Goal: Book appointment/travel/reservation

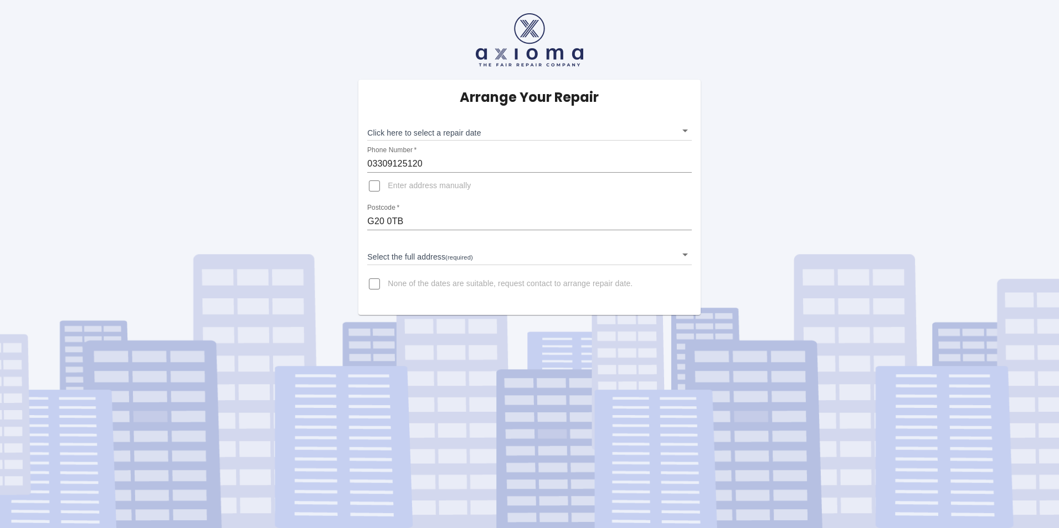
click at [467, 135] on body "Arrange Your Repair Click here to select a repair date ​ Phone Number   * 03309…" at bounding box center [529, 264] width 1059 height 528
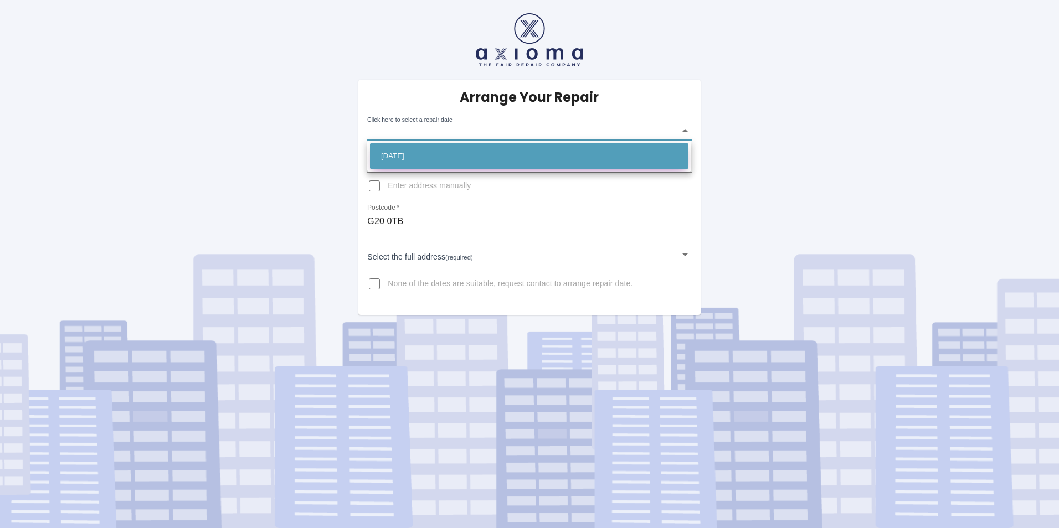
click at [439, 158] on li "[DATE]" at bounding box center [529, 155] width 318 height 25
type input "[DATE]T00:00:00.000Z"
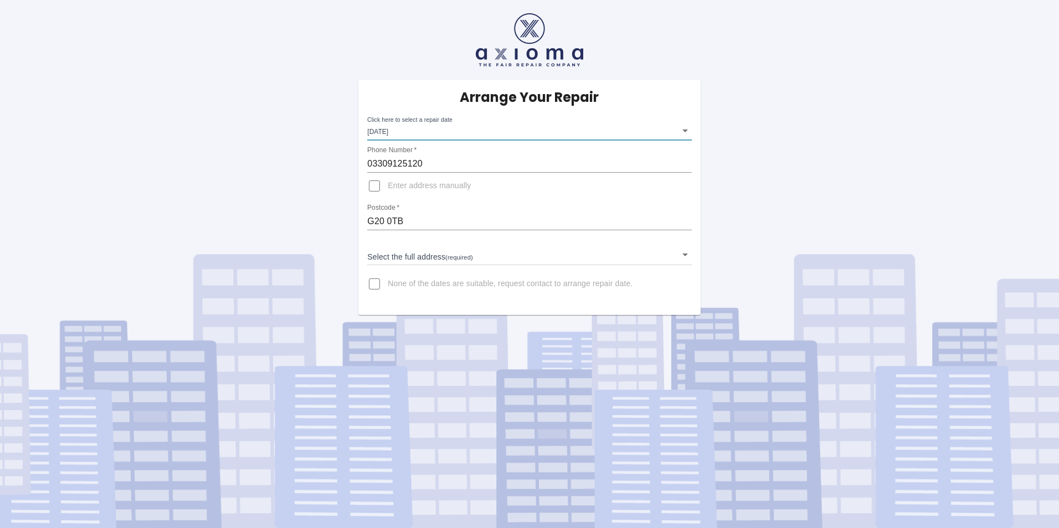
click at [693, 253] on div "Arrange Your Repair Click here to select a repair date [DATE] [DATE]T00:00:00.0…" at bounding box center [529, 197] width 342 height 235
click at [678, 254] on body "Arrange Your Repair Click here to select a repair date [DATE] [DATE]T00:00:00.0…" at bounding box center [529, 264] width 1059 height 528
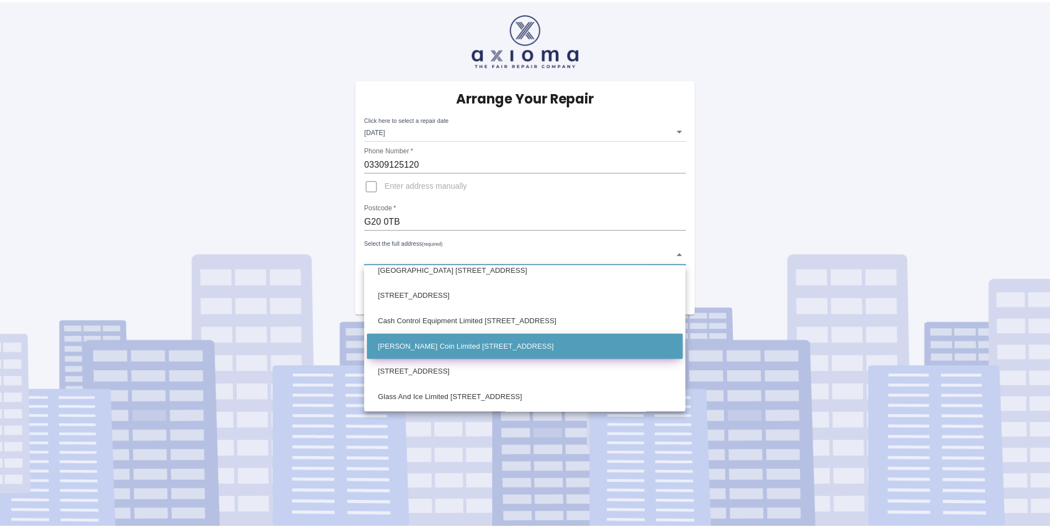
scroll to position [87, 0]
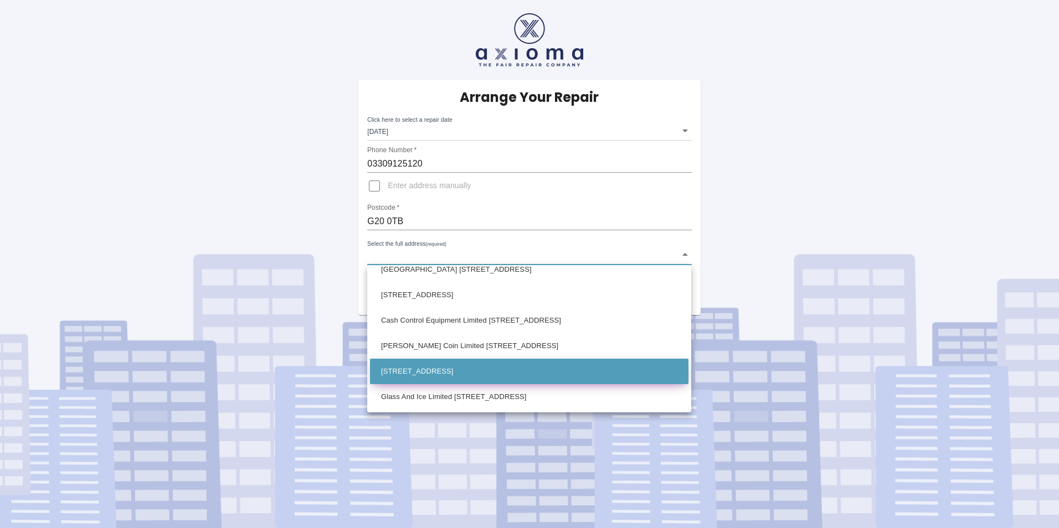
click at [464, 368] on li "[STREET_ADDRESS]" at bounding box center [529, 371] width 318 height 25
type input "[STREET_ADDRESS]"
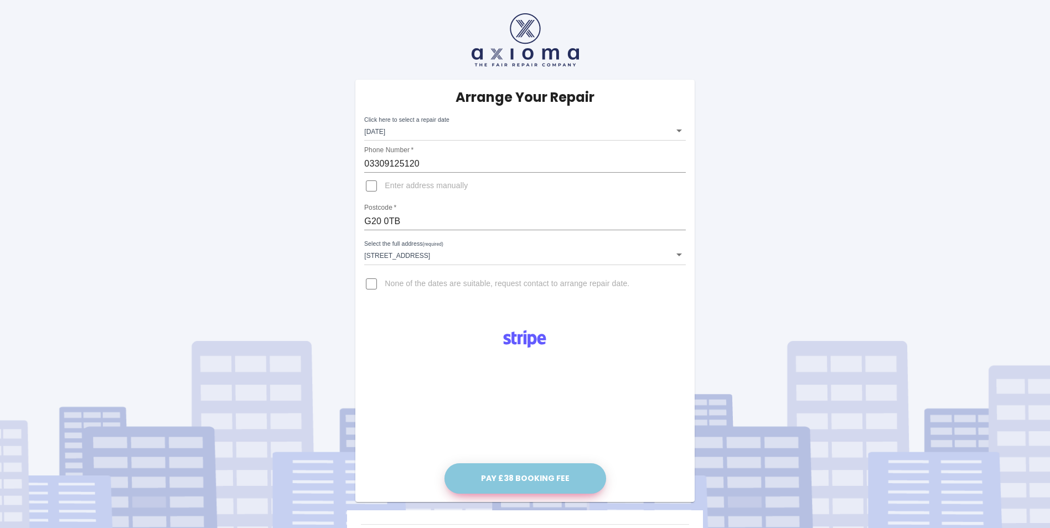
click at [518, 470] on button "Pay £38 Booking Fee" at bounding box center [526, 478] width 162 height 30
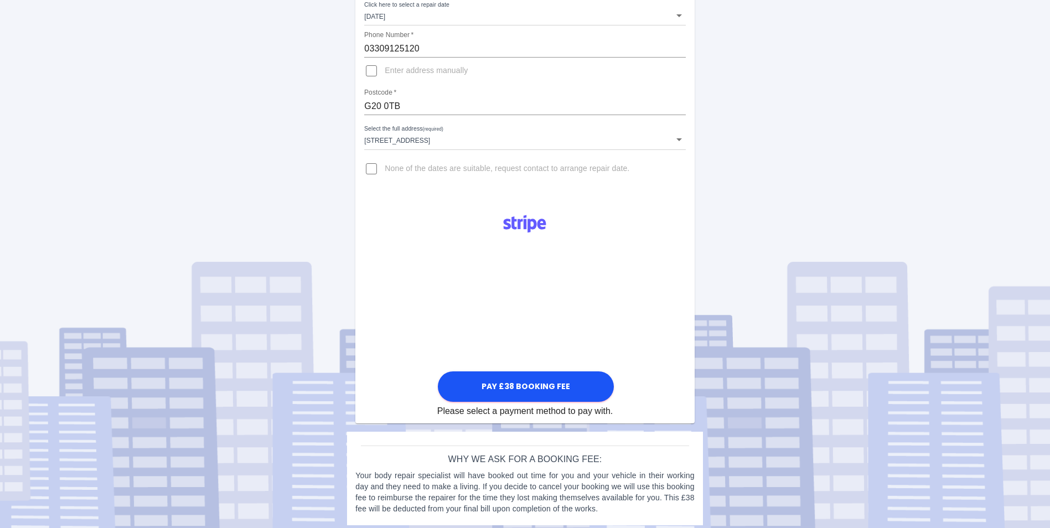
scroll to position [121, 0]
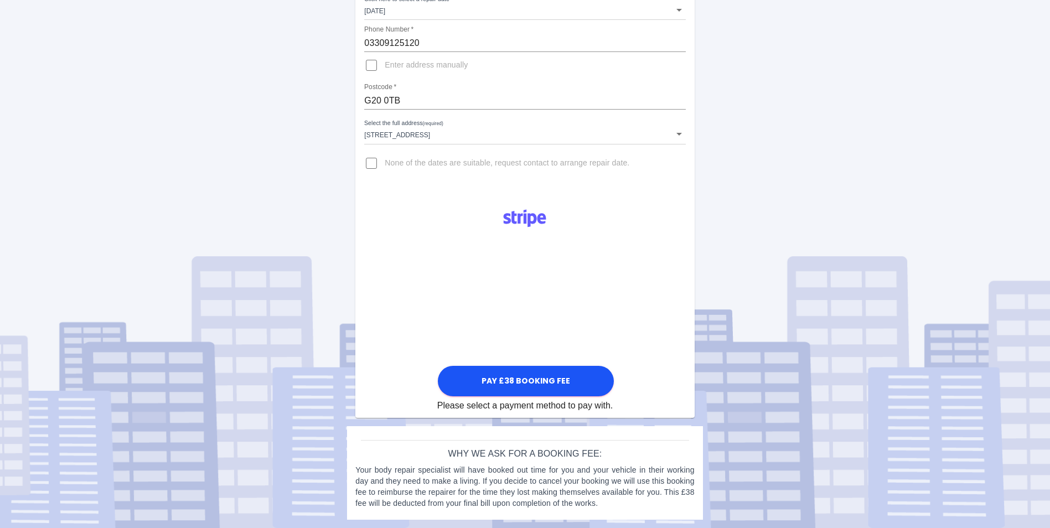
click at [620, 295] on div "Pay £38 Booking Fee Please select a payment method to pay with." at bounding box center [524, 306] width 339 height 213
click at [678, 308] on div "Pay £38 Booking Fee Please select a payment method to pay with." at bounding box center [524, 306] width 339 height 213
